Goal: Information Seeking & Learning: Compare options

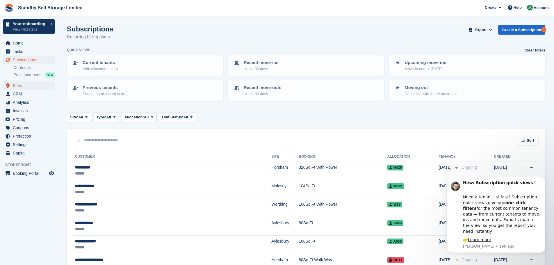
click at [26, 88] on span "Sites" at bounding box center [30, 85] width 35 height 8
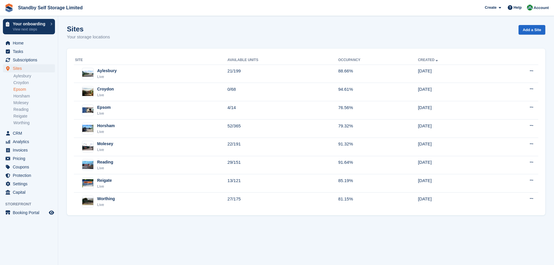
click at [27, 90] on link "Epsom" at bounding box center [34, 90] width 42 height 6
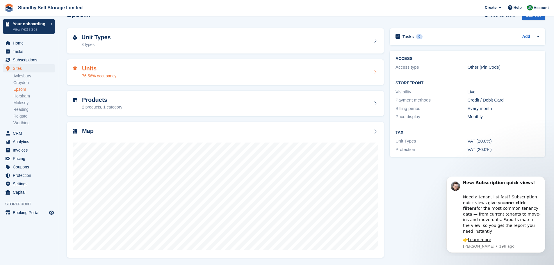
click at [103, 71] on h2 "Units" at bounding box center [99, 68] width 34 height 7
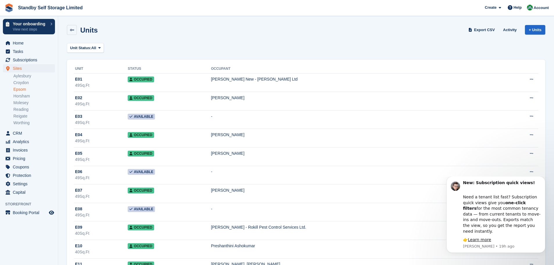
click at [25, 90] on link "Epsom" at bounding box center [34, 90] width 42 height 6
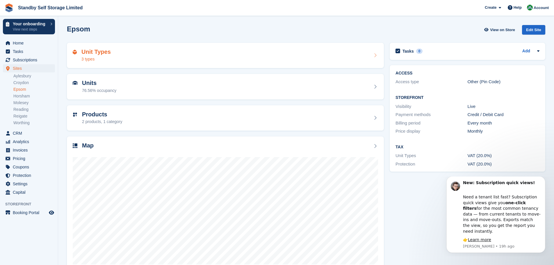
click at [118, 60] on div "Unit Types 3 types" at bounding box center [225, 56] width 305 height 14
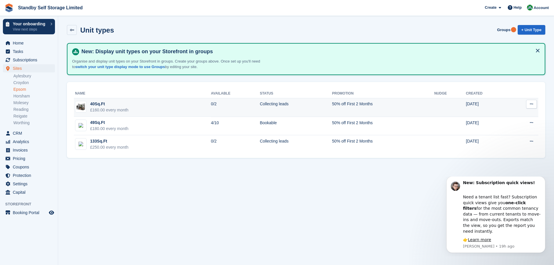
click at [124, 110] on div "£160.00 every month" at bounding box center [109, 110] width 38 height 6
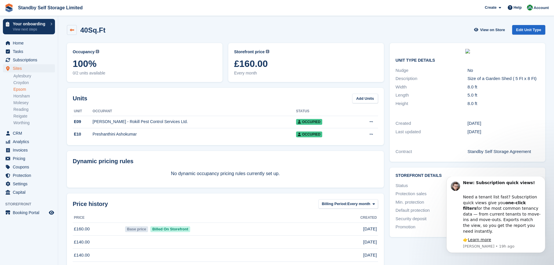
click at [74, 30] on link at bounding box center [72, 30] width 10 height 10
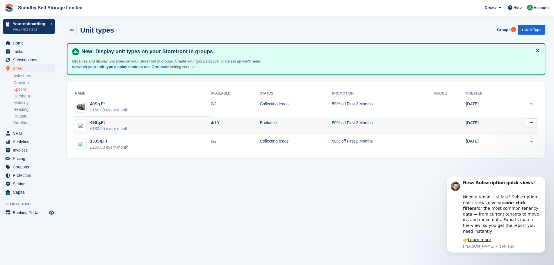
click at [167, 126] on td "49Sq.Ft £180.00 every month" at bounding box center [142, 126] width 137 height 19
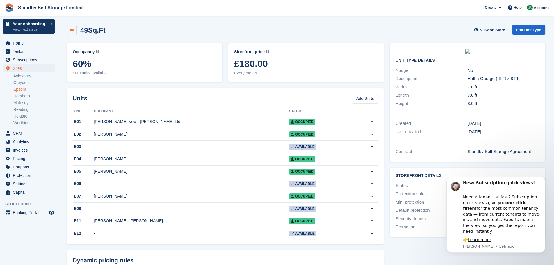
click at [74, 30] on link at bounding box center [72, 30] width 10 height 10
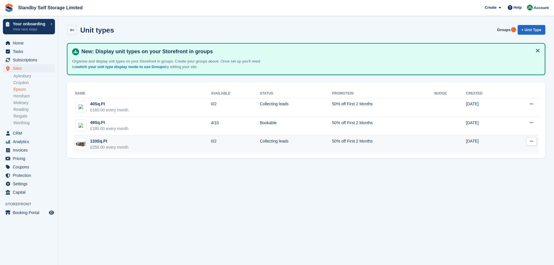
click at [150, 145] on td "133Sq.Ft £250.00 every month" at bounding box center [142, 144] width 137 height 18
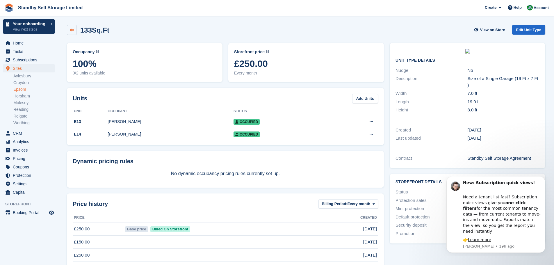
click at [71, 30] on icon at bounding box center [72, 30] width 4 height 4
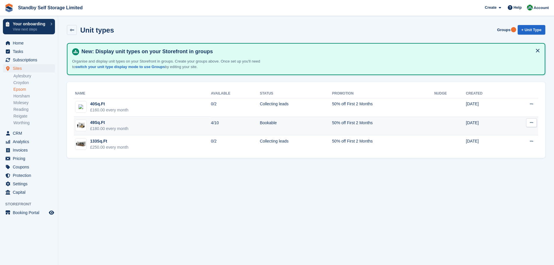
click at [124, 122] on div "49Sq.Ft" at bounding box center [109, 122] width 38 height 6
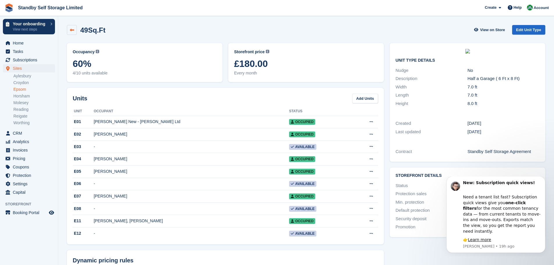
click at [72, 30] on icon at bounding box center [72, 30] width 4 height 4
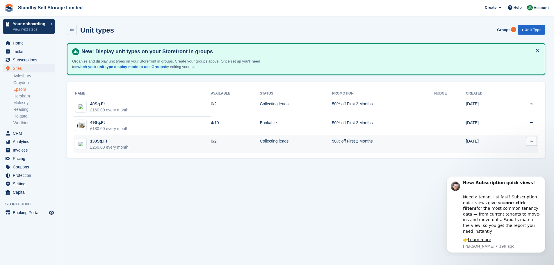
click at [155, 146] on td "133Sq.Ft £250.00 every month" at bounding box center [142, 144] width 137 height 18
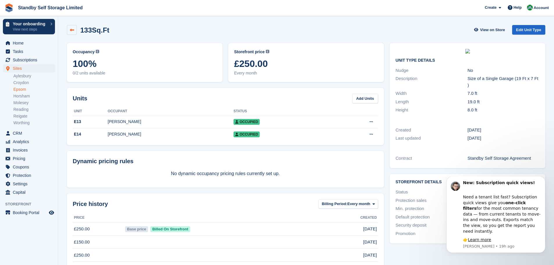
click at [74, 31] on icon at bounding box center [72, 30] width 4 height 4
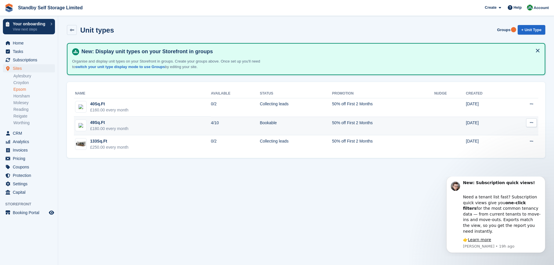
click at [157, 129] on td "49Sq.Ft £180.00 every month" at bounding box center [142, 126] width 137 height 19
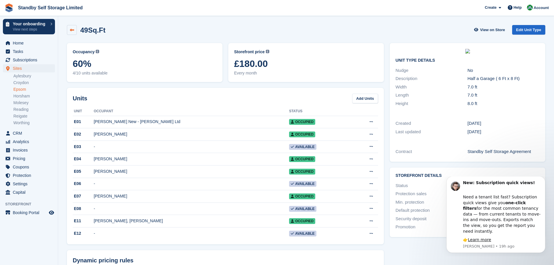
click at [71, 32] on icon at bounding box center [72, 30] width 4 height 4
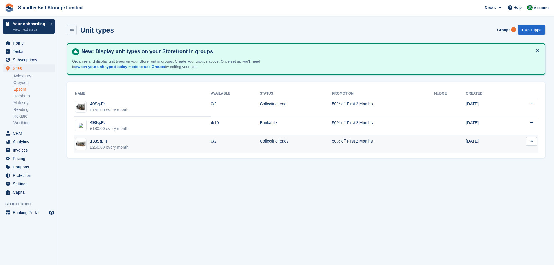
click at [237, 145] on td "0/2" at bounding box center [235, 144] width 49 height 18
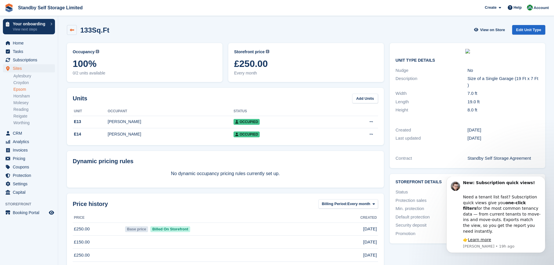
click at [73, 31] on icon at bounding box center [72, 30] width 4 height 4
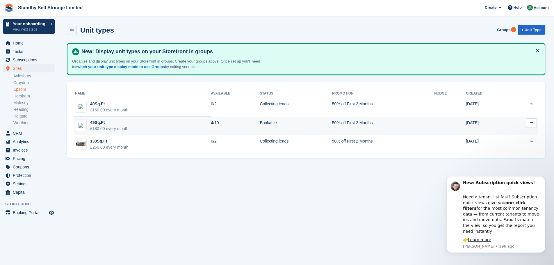
click at [143, 126] on td "49Sq.Ft £180.00 every month" at bounding box center [142, 126] width 137 height 19
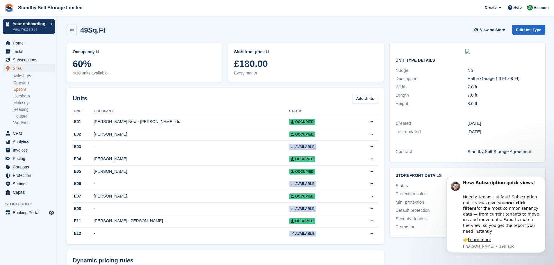
drag, startPoint x: 72, startPoint y: 29, endPoint x: 95, endPoint y: 27, distance: 22.8
click at [72, 30] on icon at bounding box center [72, 30] width 4 height 4
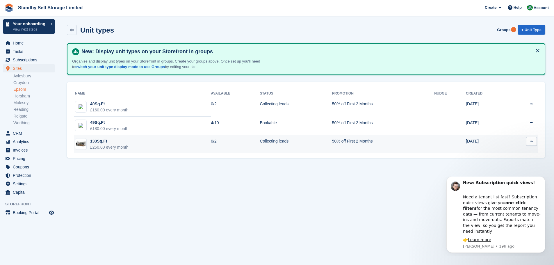
click at [172, 146] on td "133Sq.Ft £250.00 every month" at bounding box center [142, 144] width 137 height 18
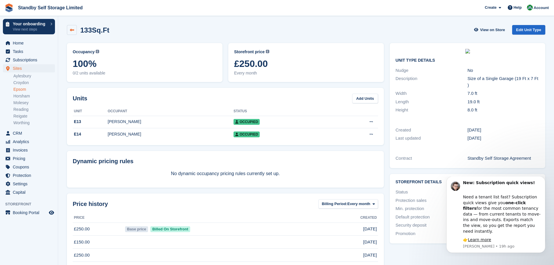
click at [70, 30] on icon at bounding box center [72, 30] width 4 height 4
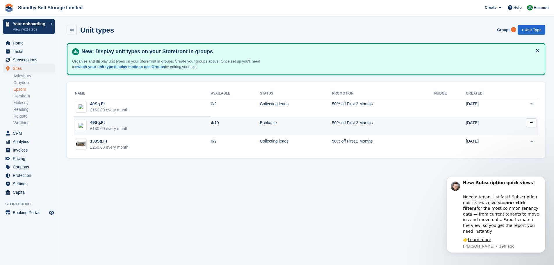
click at [181, 126] on td "49Sq.Ft £180.00 every month" at bounding box center [142, 126] width 137 height 19
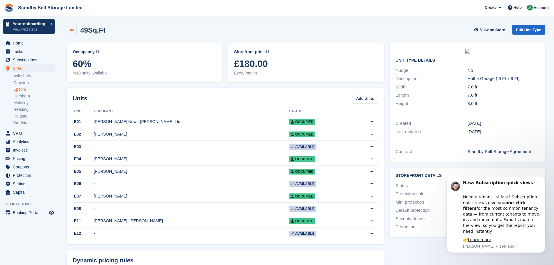
click at [70, 33] on link at bounding box center [72, 30] width 10 height 10
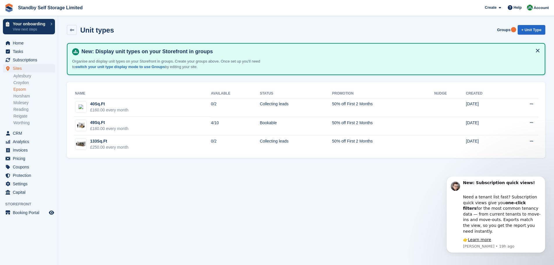
click at [538, 50] on button at bounding box center [537, 50] width 9 height 9
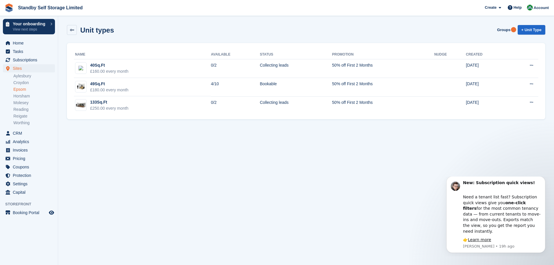
click at [474, 165] on section "Unit types Groups + Unit Type Name Available Status Promotion Nudge Created 40S…" at bounding box center [306, 132] width 496 height 265
click at [543, 179] on icon "Dismiss notification" at bounding box center [543, 178] width 2 height 2
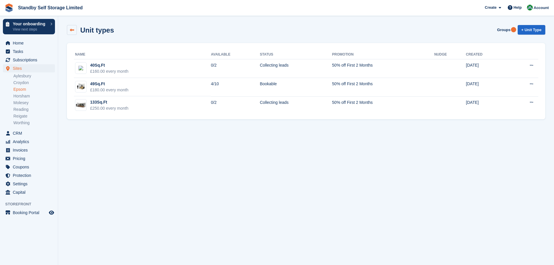
click at [71, 32] on icon at bounding box center [72, 30] width 4 height 4
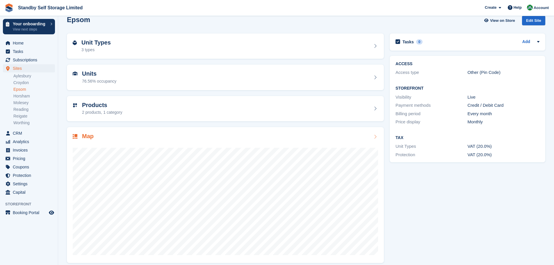
scroll to position [15, 0]
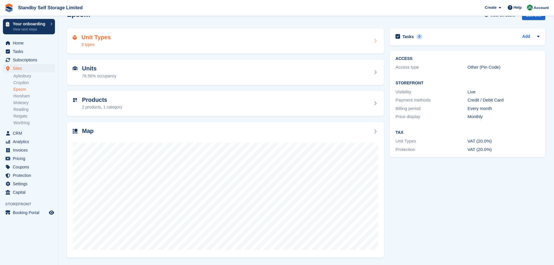
click at [171, 44] on div "Unit Types 3 types" at bounding box center [225, 41] width 305 height 14
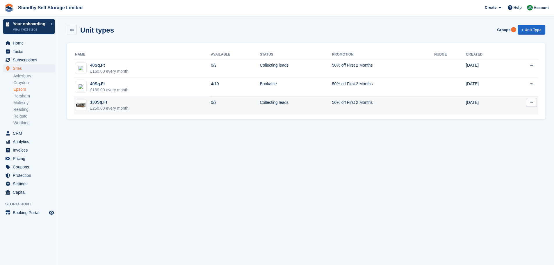
click at [151, 106] on td "133Sq.Ft £250.00 every month" at bounding box center [142, 105] width 137 height 18
